Goal: Task Accomplishment & Management: Manage account settings

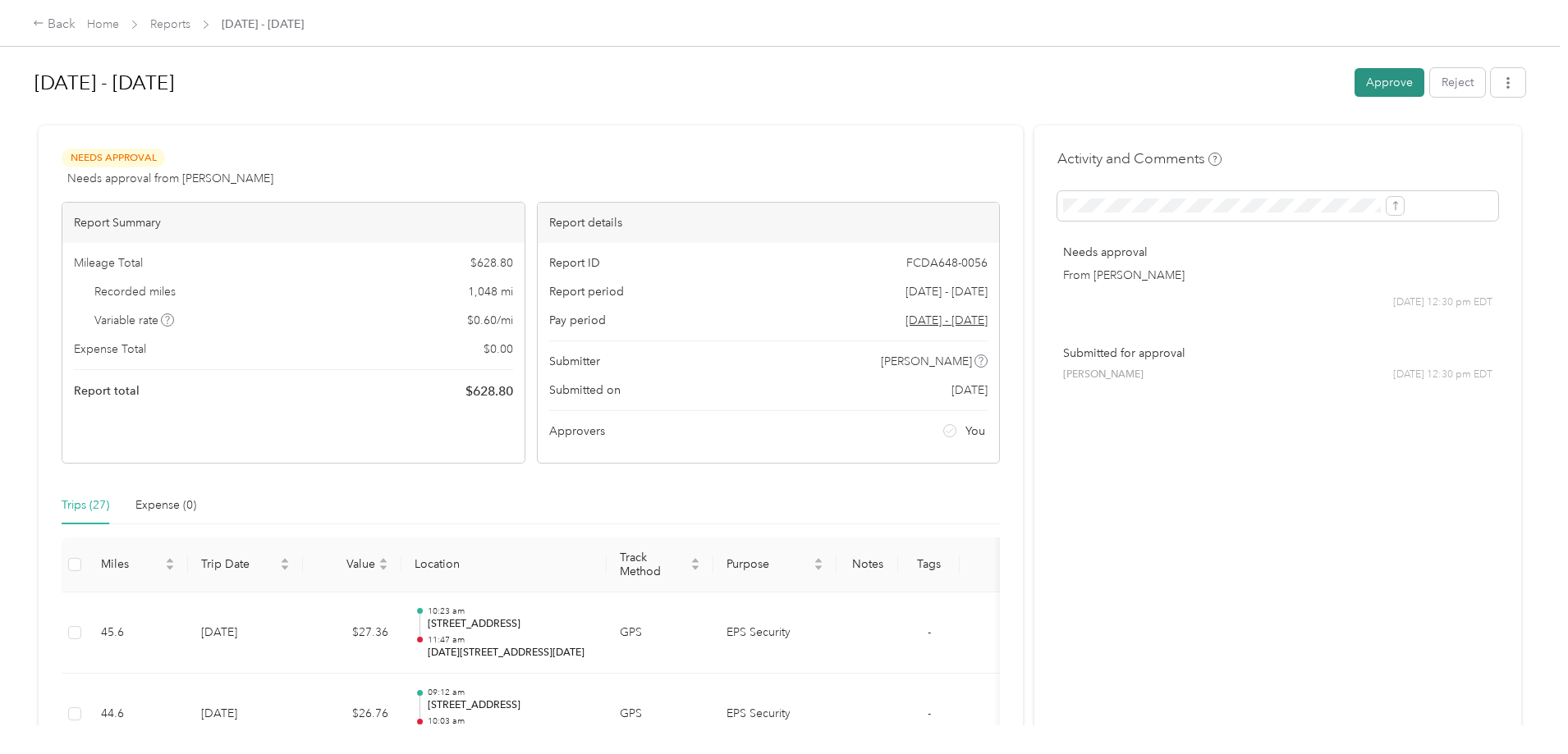
click at [1354, 85] on button "Approve" at bounding box center [1389, 83] width 70 height 29
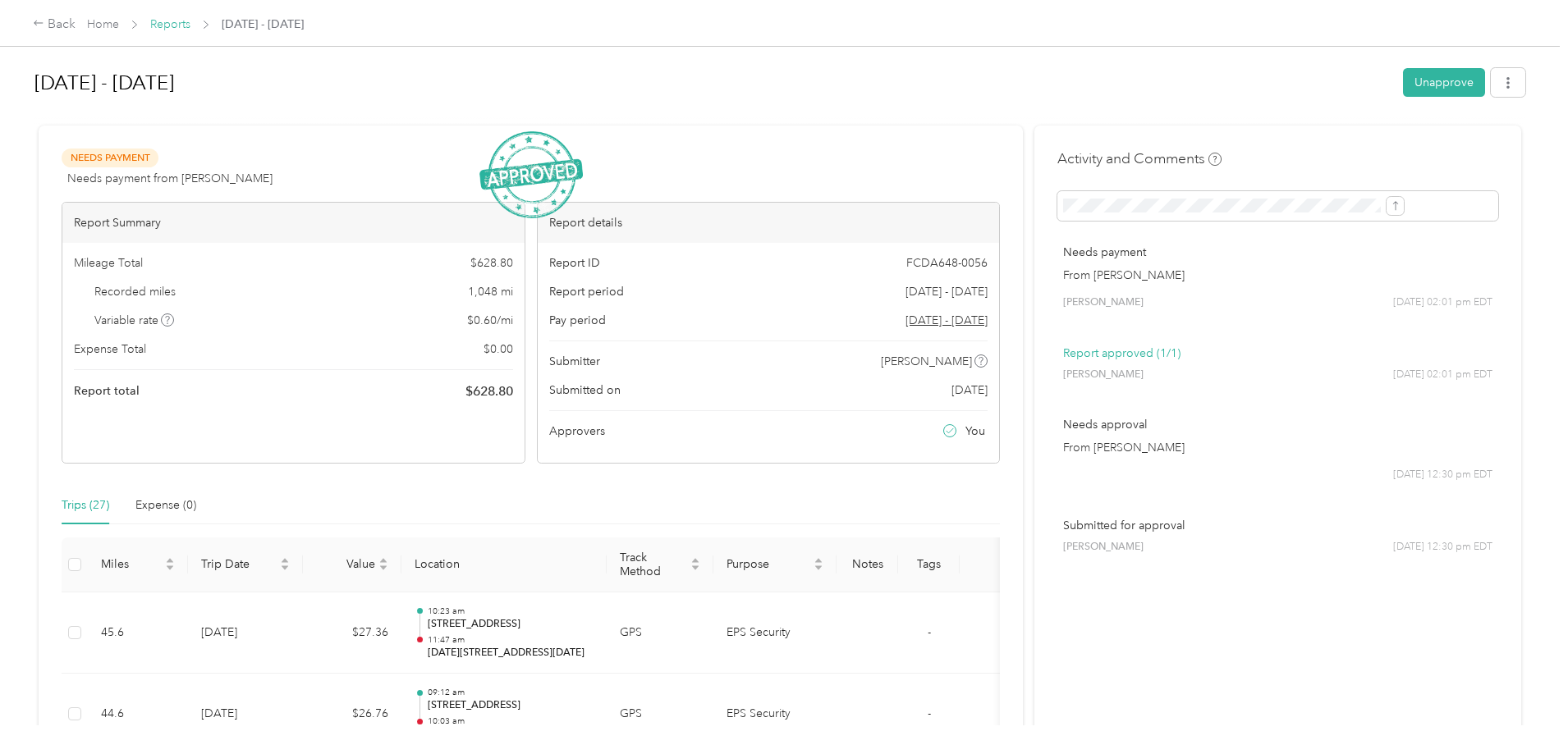
click at [191, 27] on link "Reports" at bounding box center [170, 24] width 40 height 14
